Goal: Information Seeking & Learning: Learn about a topic

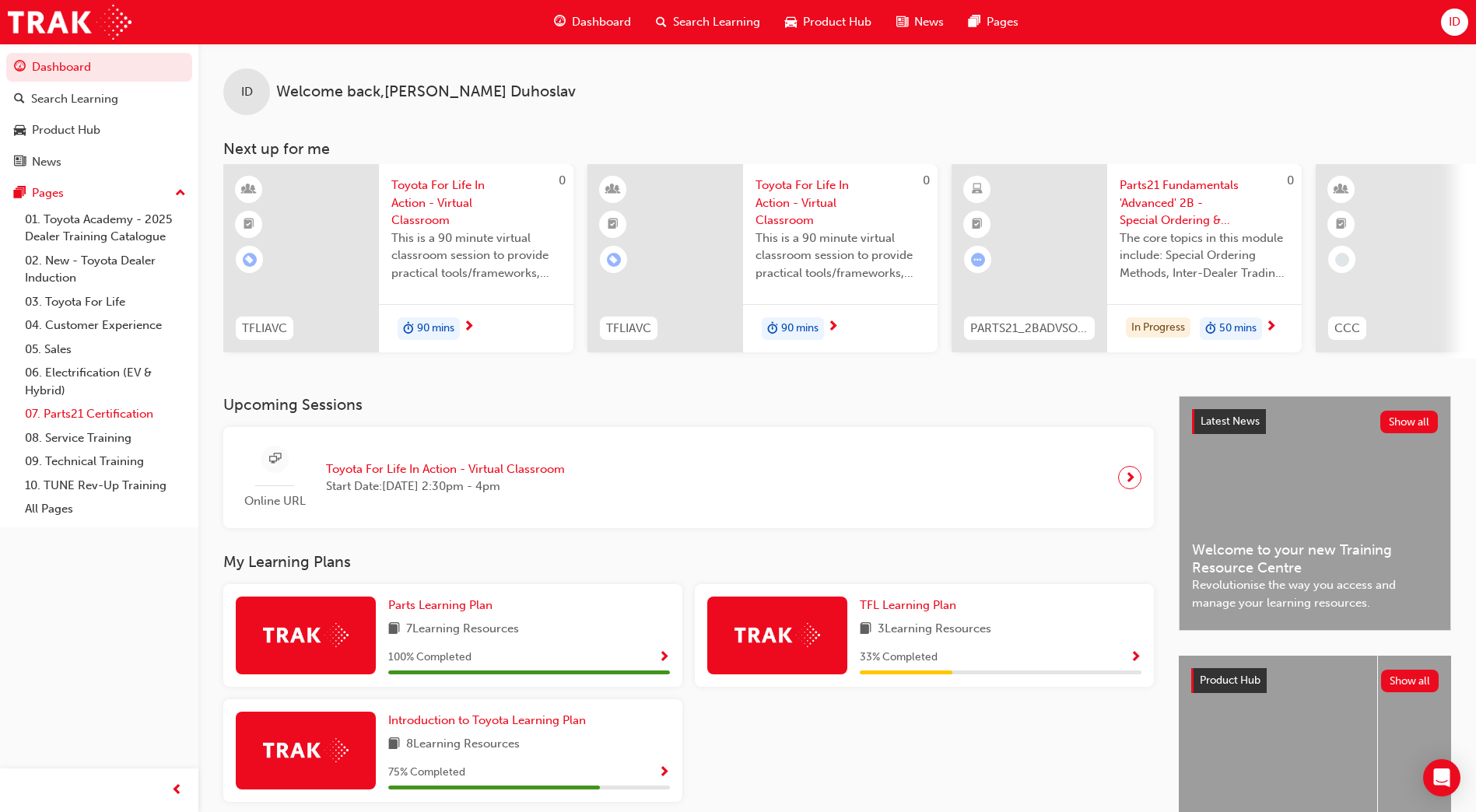
click at [126, 420] on link "07. Parts21 Certification" at bounding box center [105, 415] width 173 height 24
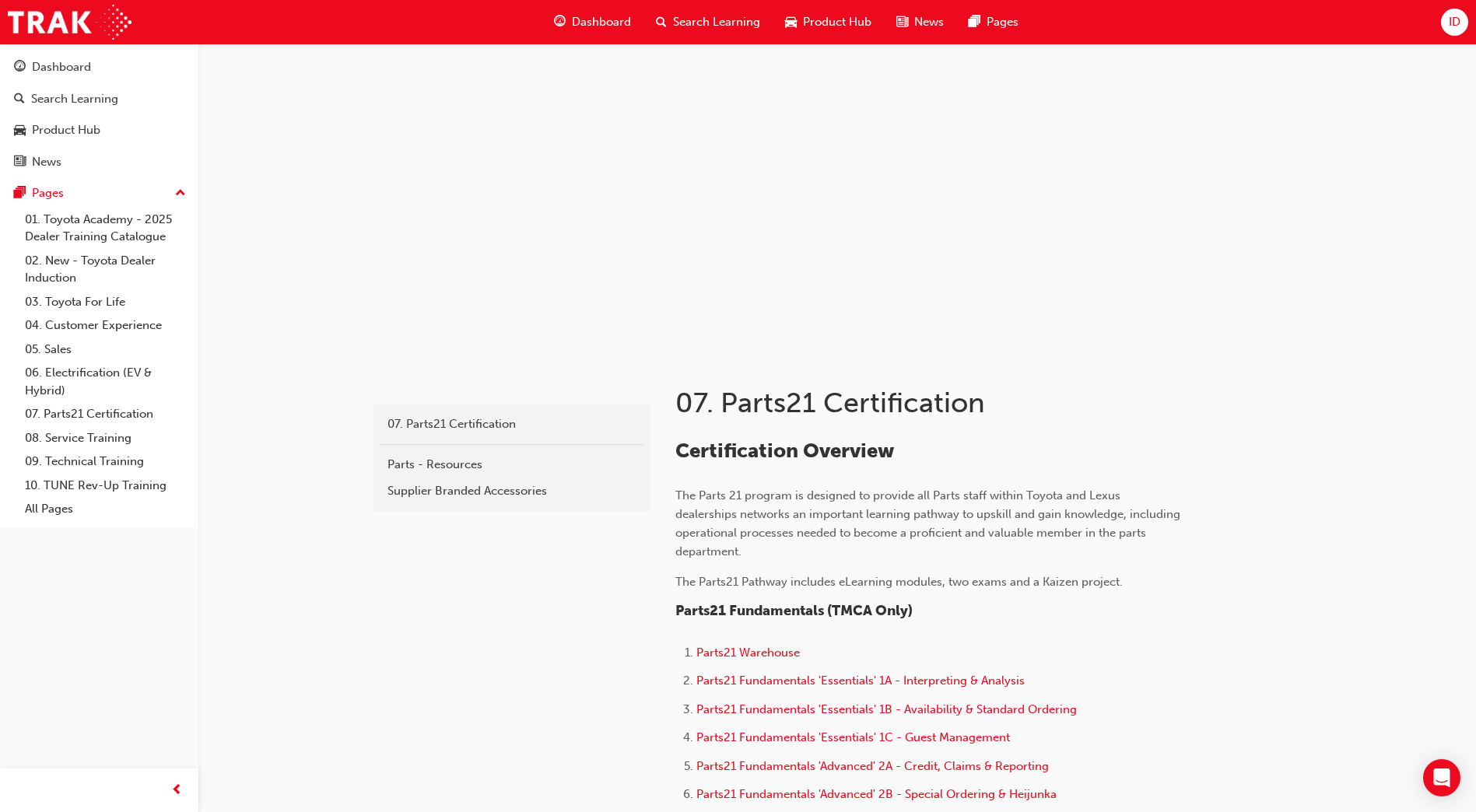
scroll to position [389, 0]
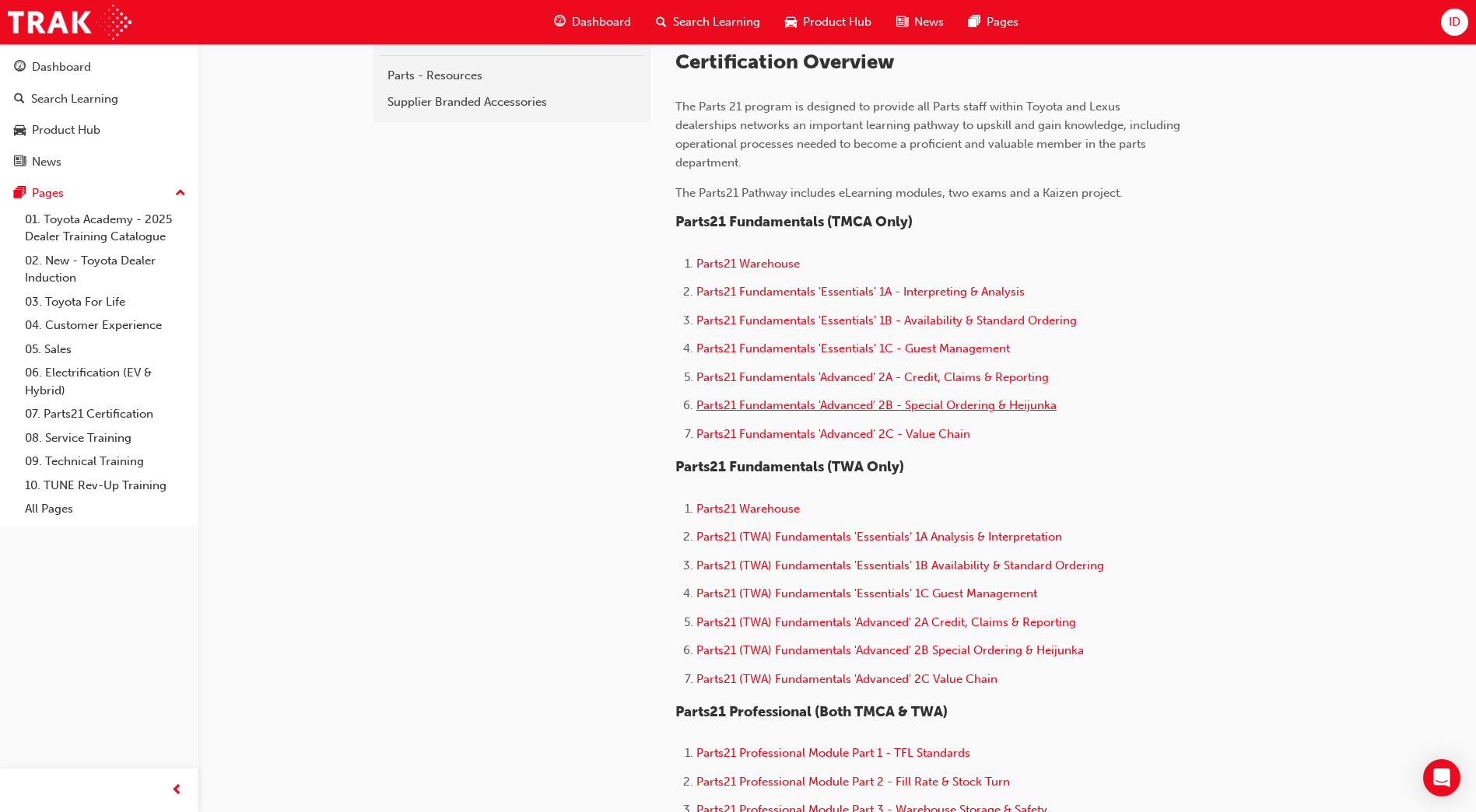
click at [739, 404] on span "Parts21 Fundamentals 'Advanced' 2B - Special Ordering & Heijunka" at bounding box center [876, 405] width 360 height 14
